Goal: Task Accomplishment & Management: Use online tool/utility

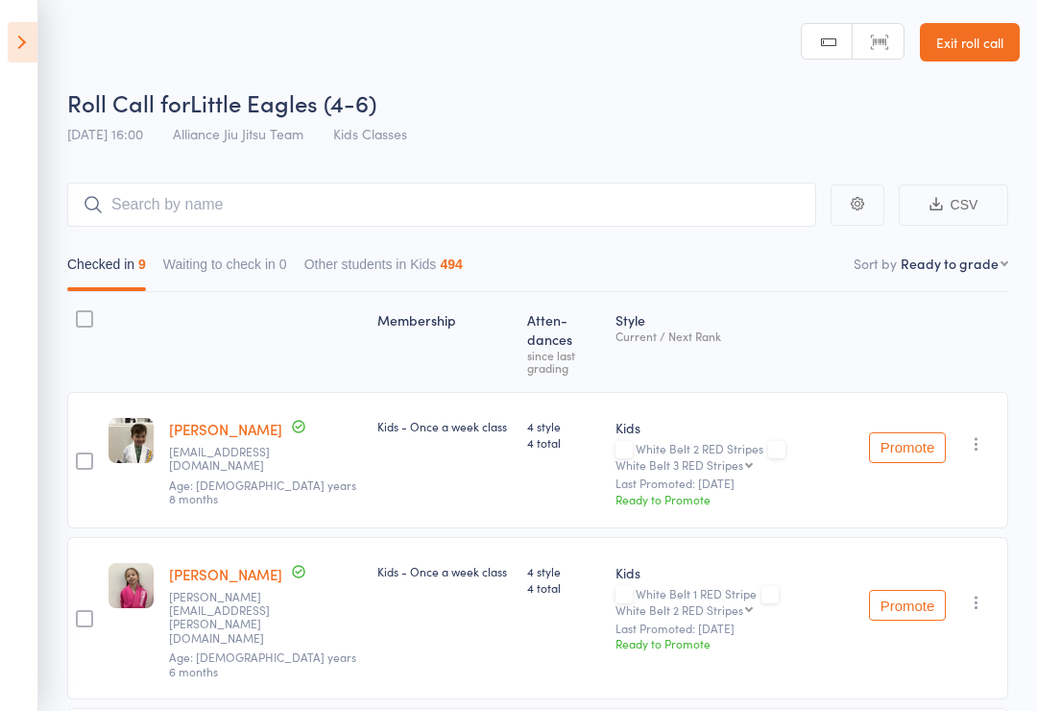
select select "9"
click at [986, 40] on link "Exit roll call" at bounding box center [970, 42] width 100 height 38
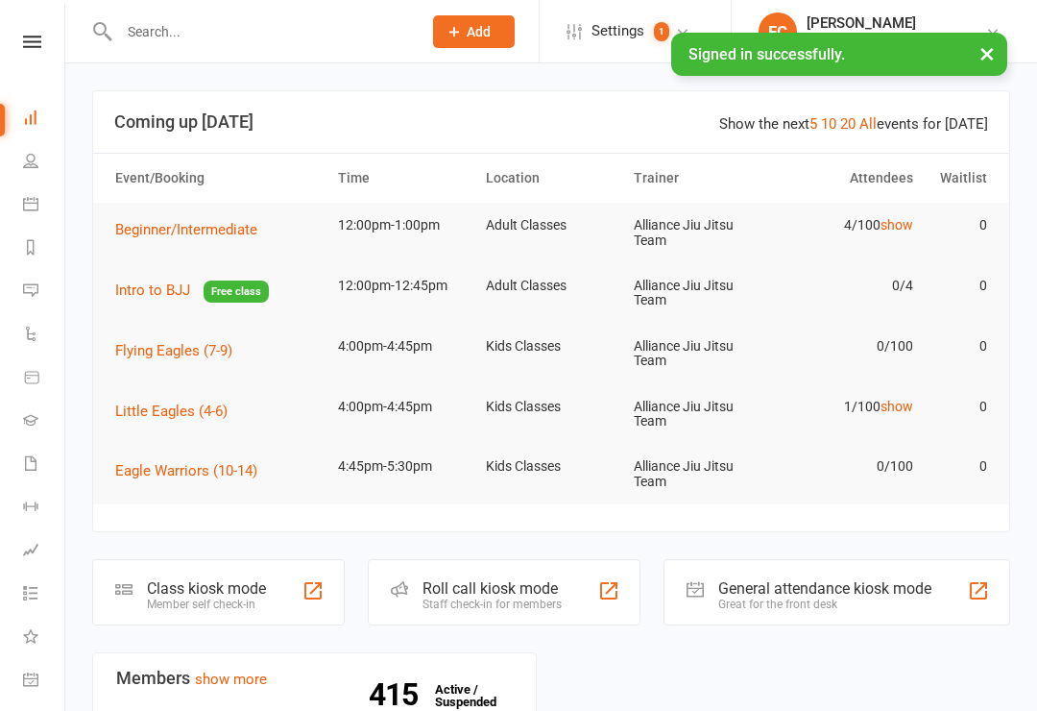
click at [34, 204] on icon at bounding box center [30, 203] width 15 height 15
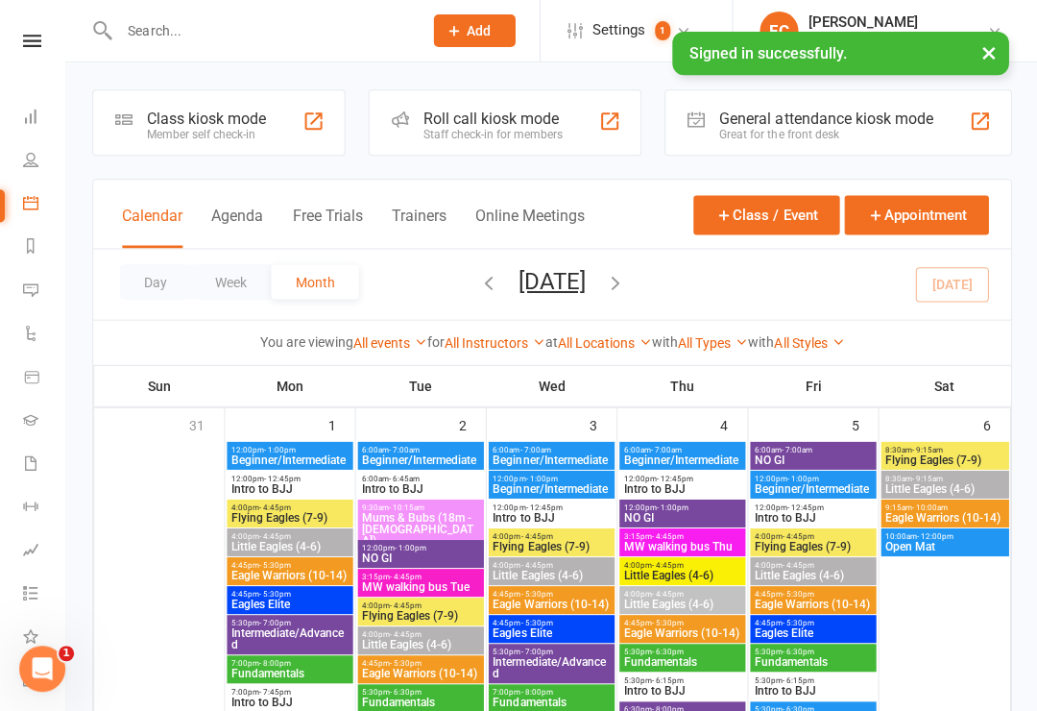
click at [262, 114] on div "Class kiosk mode" at bounding box center [206, 119] width 119 height 18
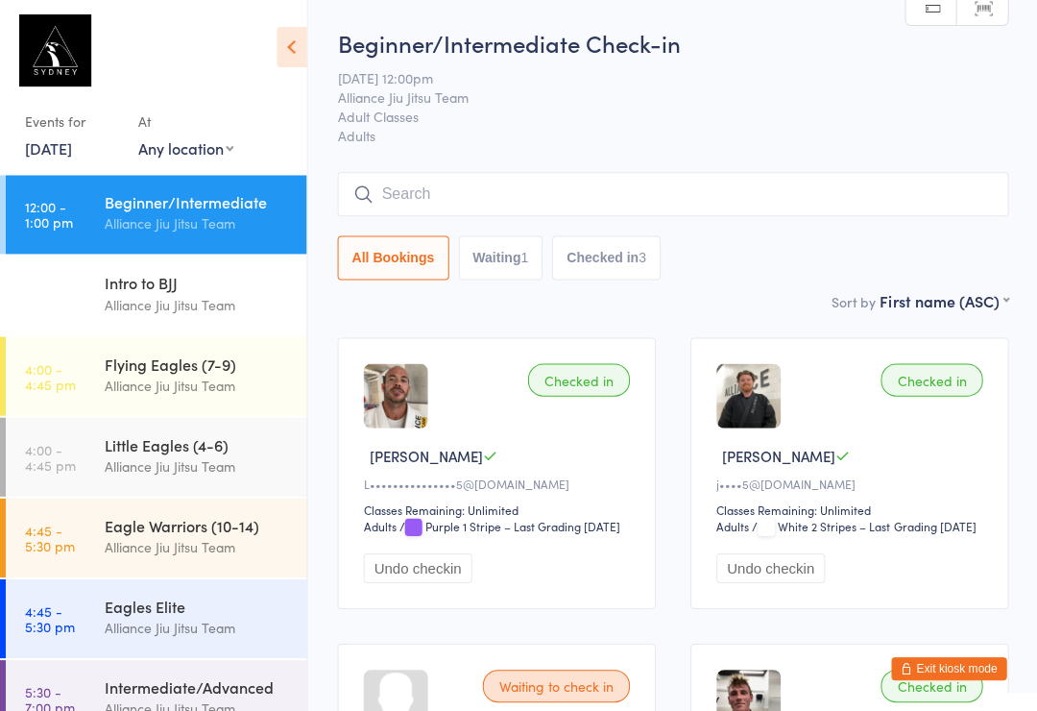
click at [755, 106] on span "Alliance Jiu Jitsu Team" at bounding box center [657, 96] width 641 height 19
click at [615, 280] on button "Checked in 3" at bounding box center [605, 257] width 109 height 44
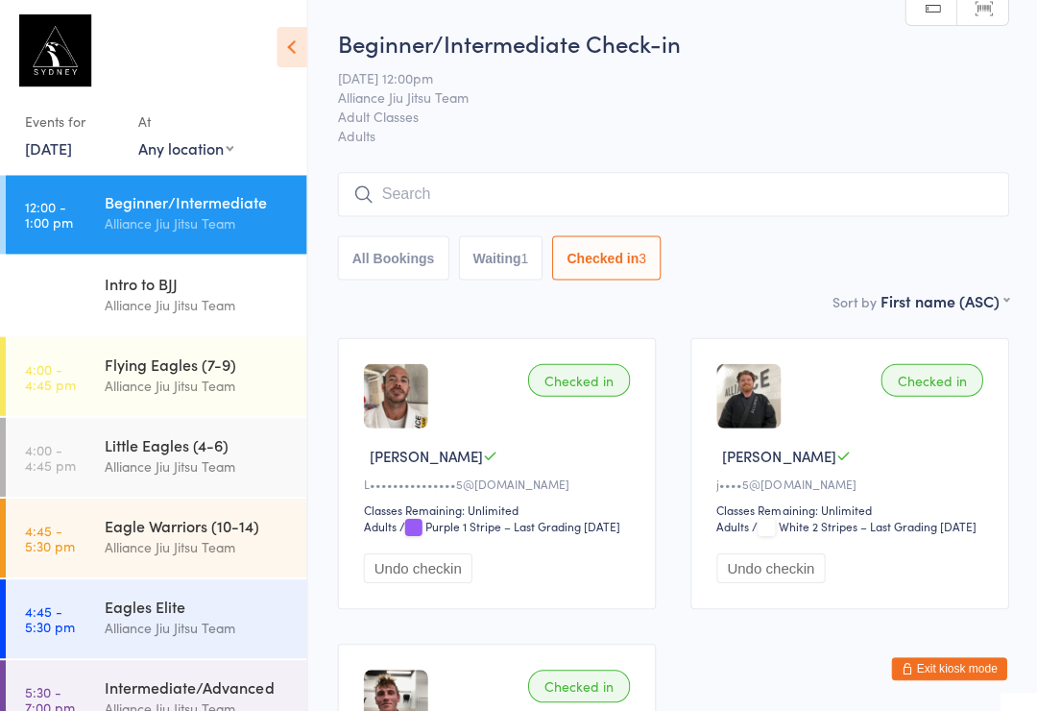
click at [420, 276] on button "All Bookings" at bounding box center [392, 257] width 111 height 44
